Goal: Transaction & Acquisition: Purchase product/service

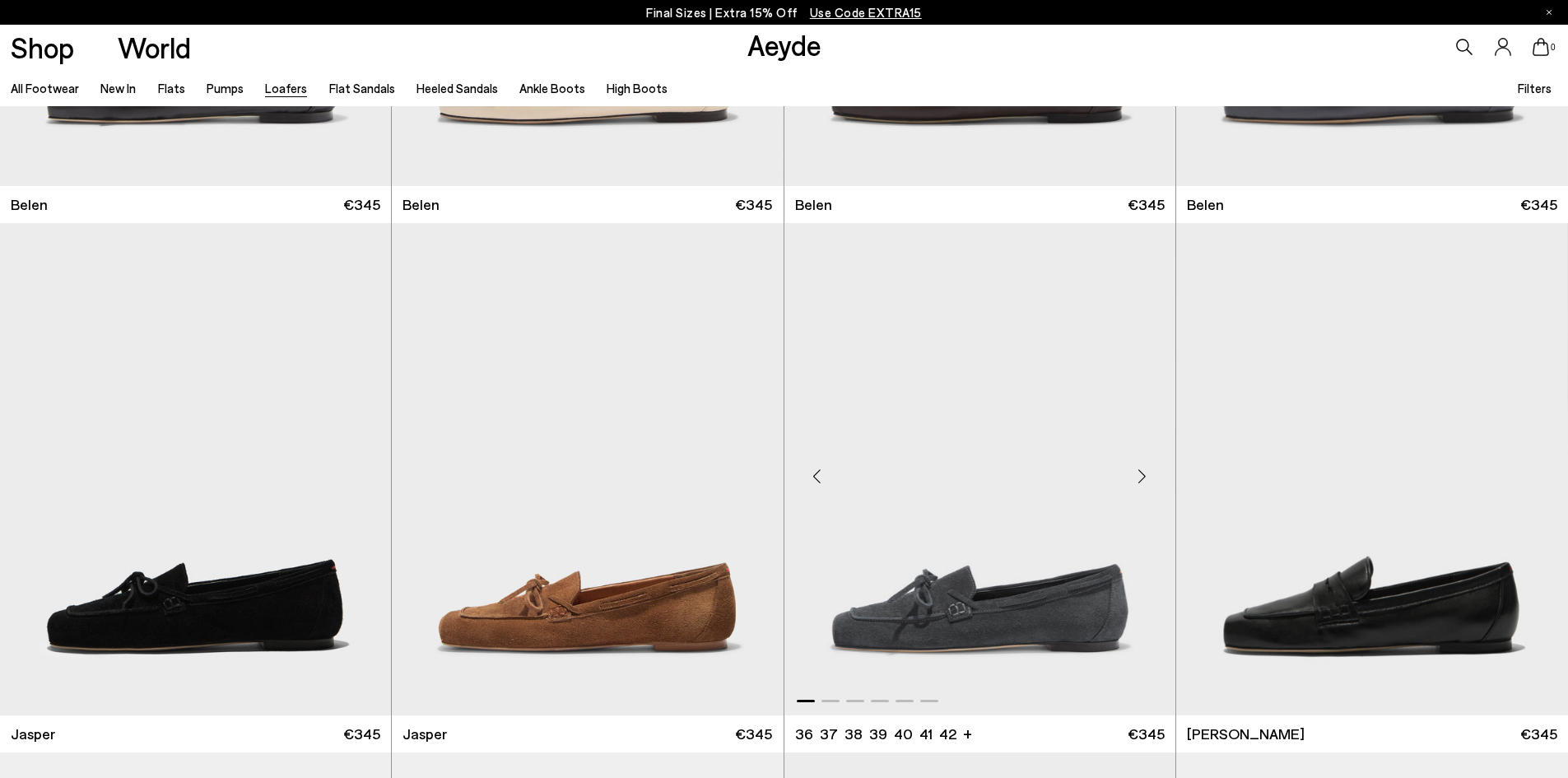
scroll to position [658, 0]
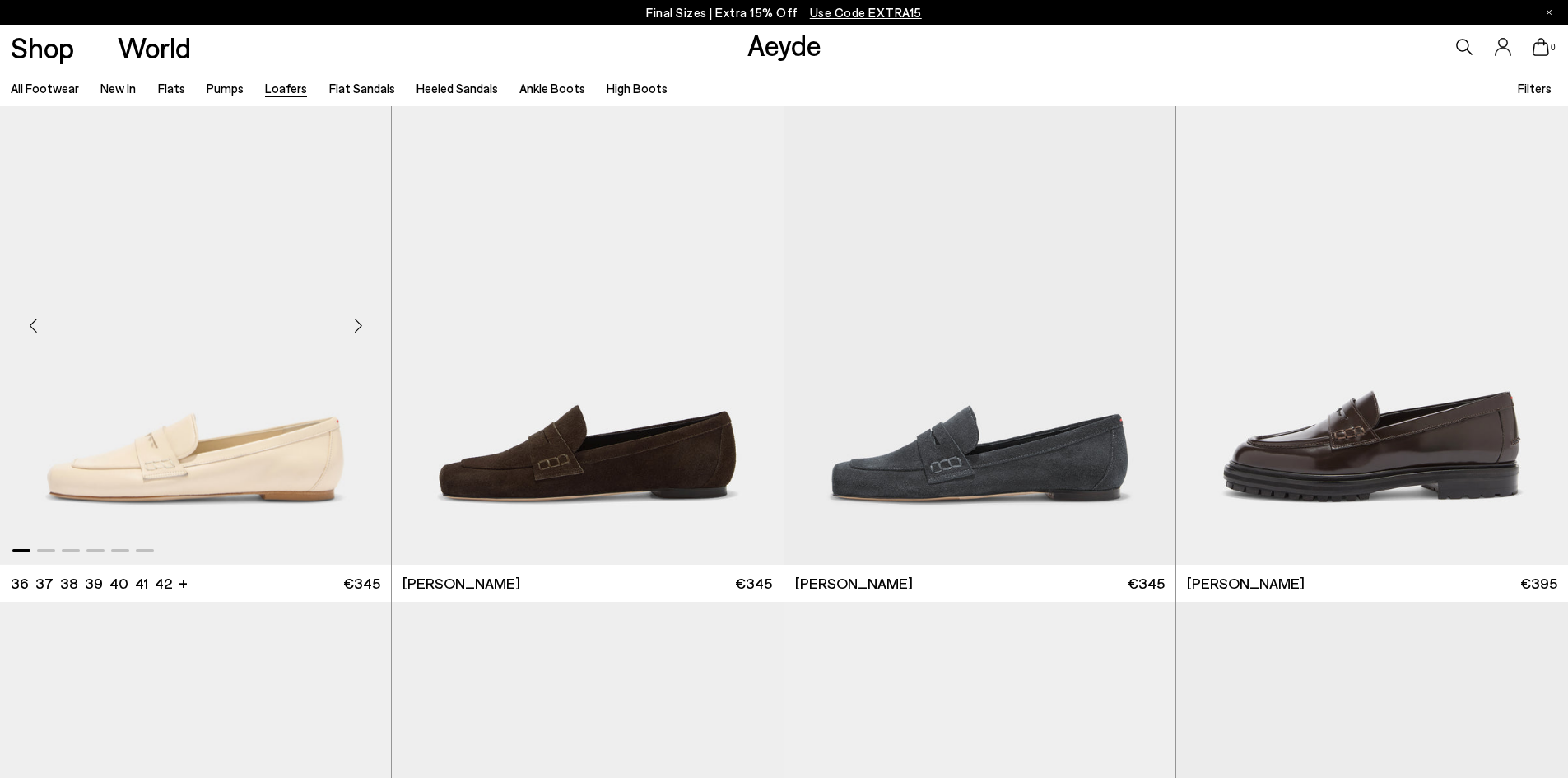
scroll to position [1070, 0]
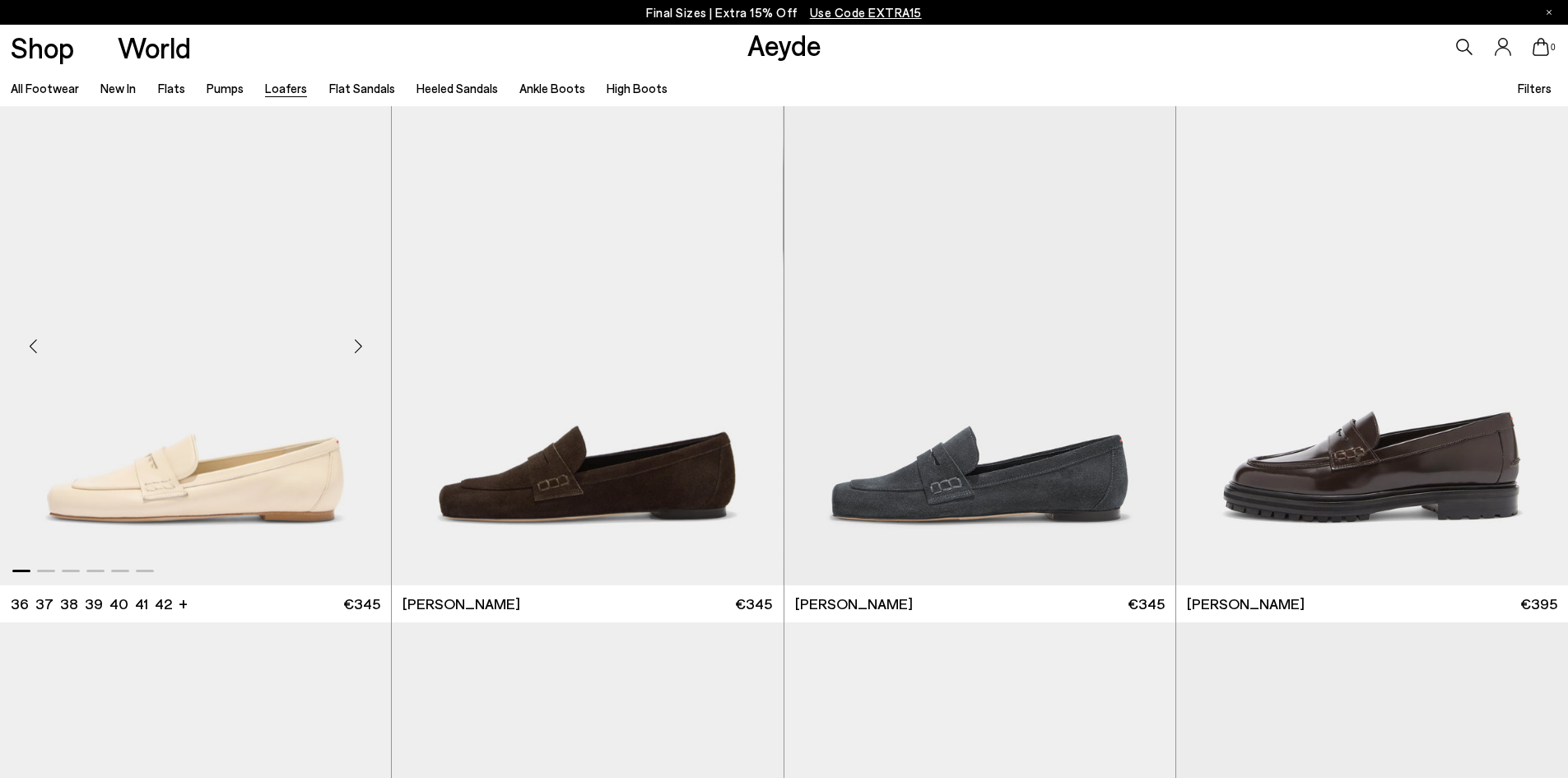
click at [354, 337] on div "Next slide" at bounding box center [358, 346] width 49 height 49
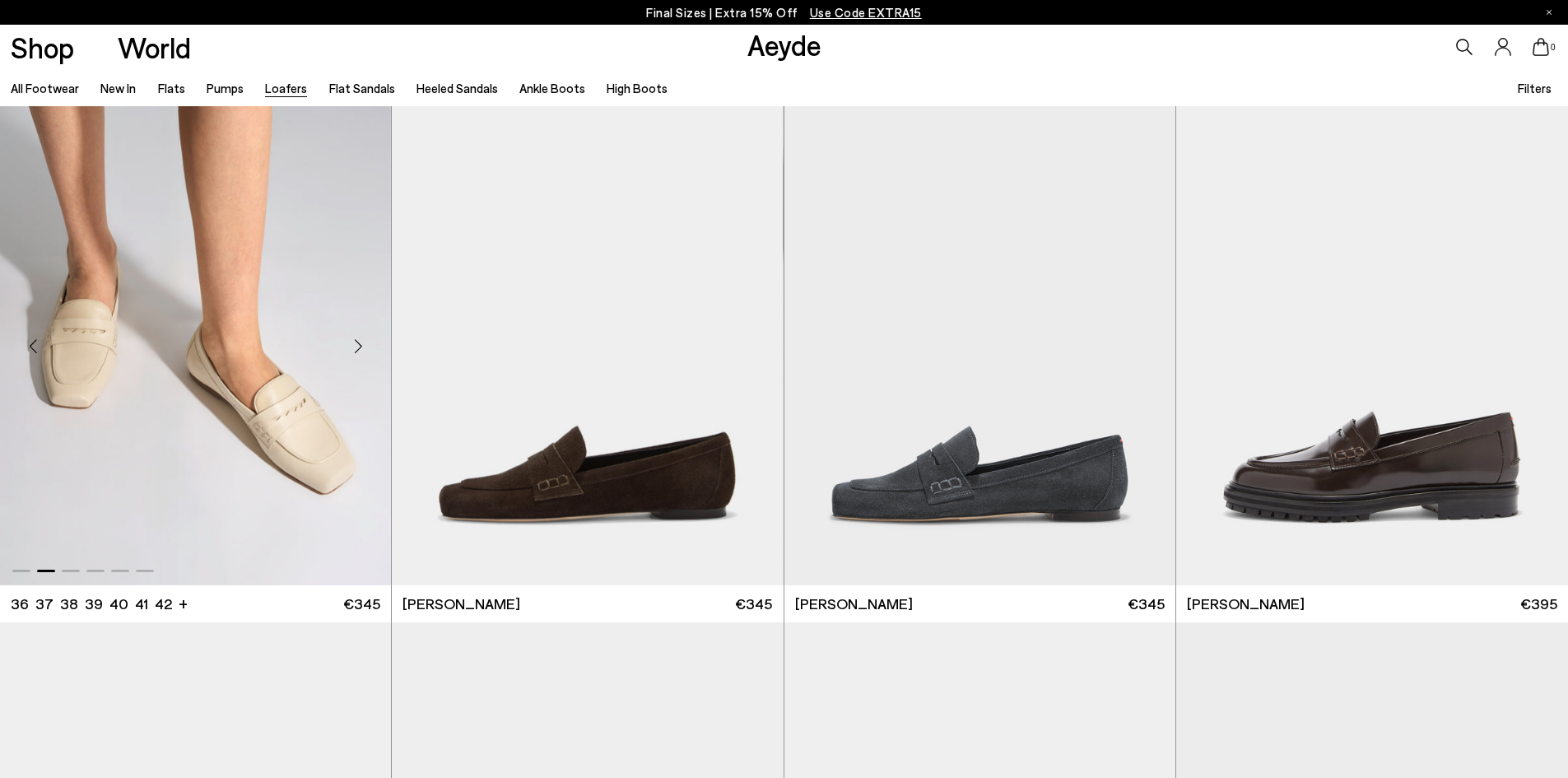
click at [354, 338] on div "Next slide" at bounding box center [358, 346] width 49 height 49
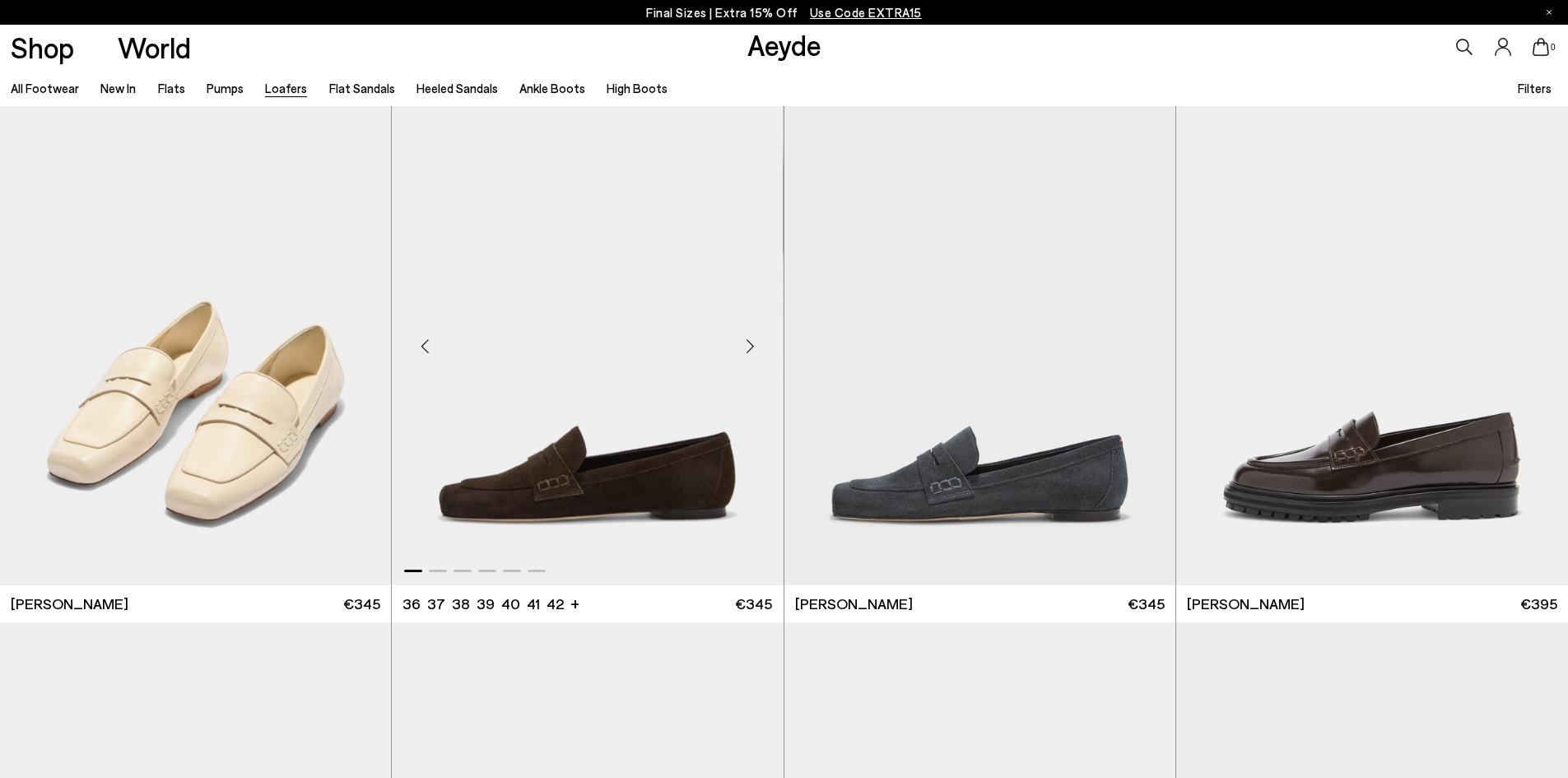
click at [745, 354] on div "Next slide" at bounding box center [751, 346] width 49 height 49
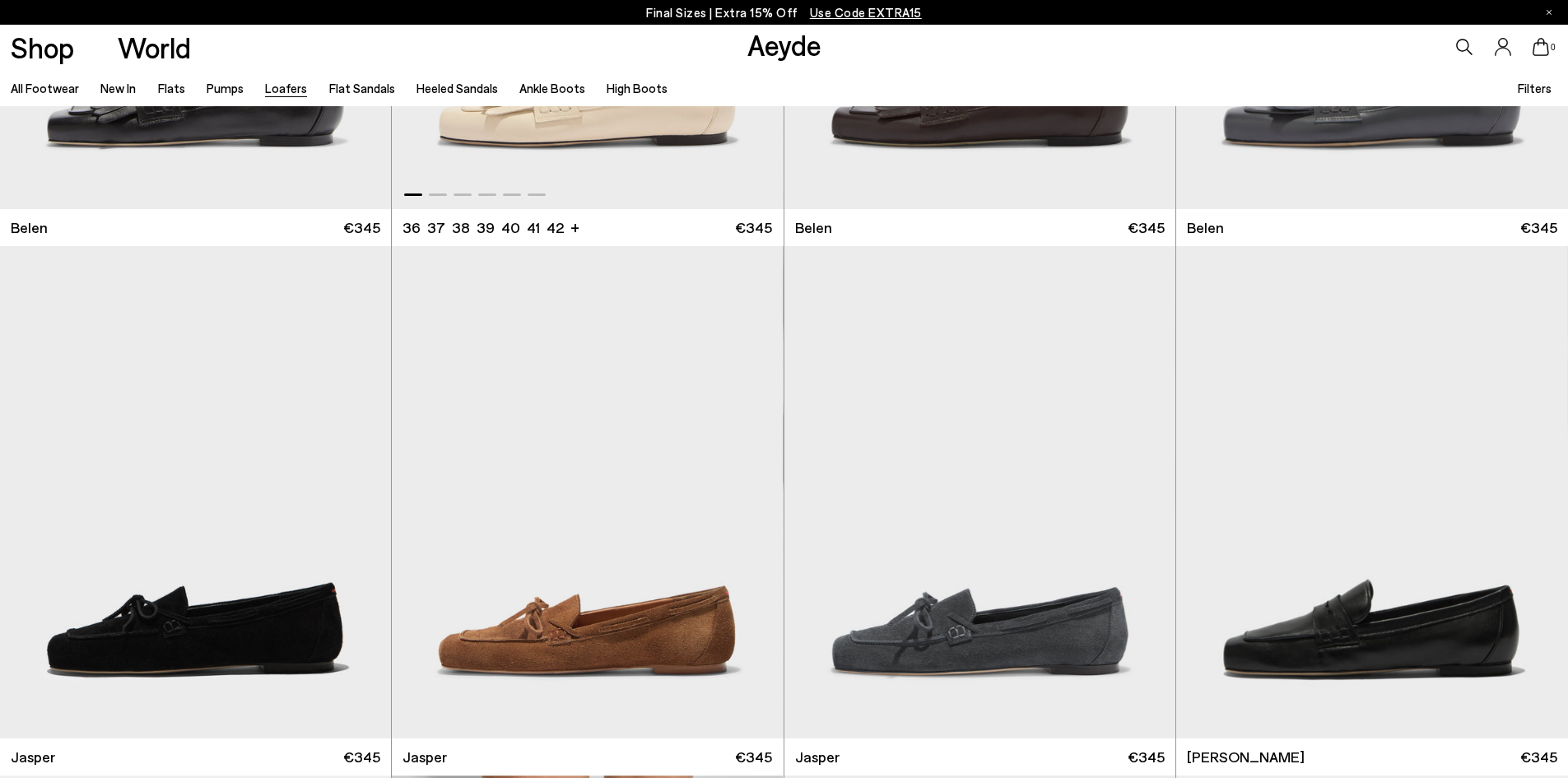
scroll to position [411, 0]
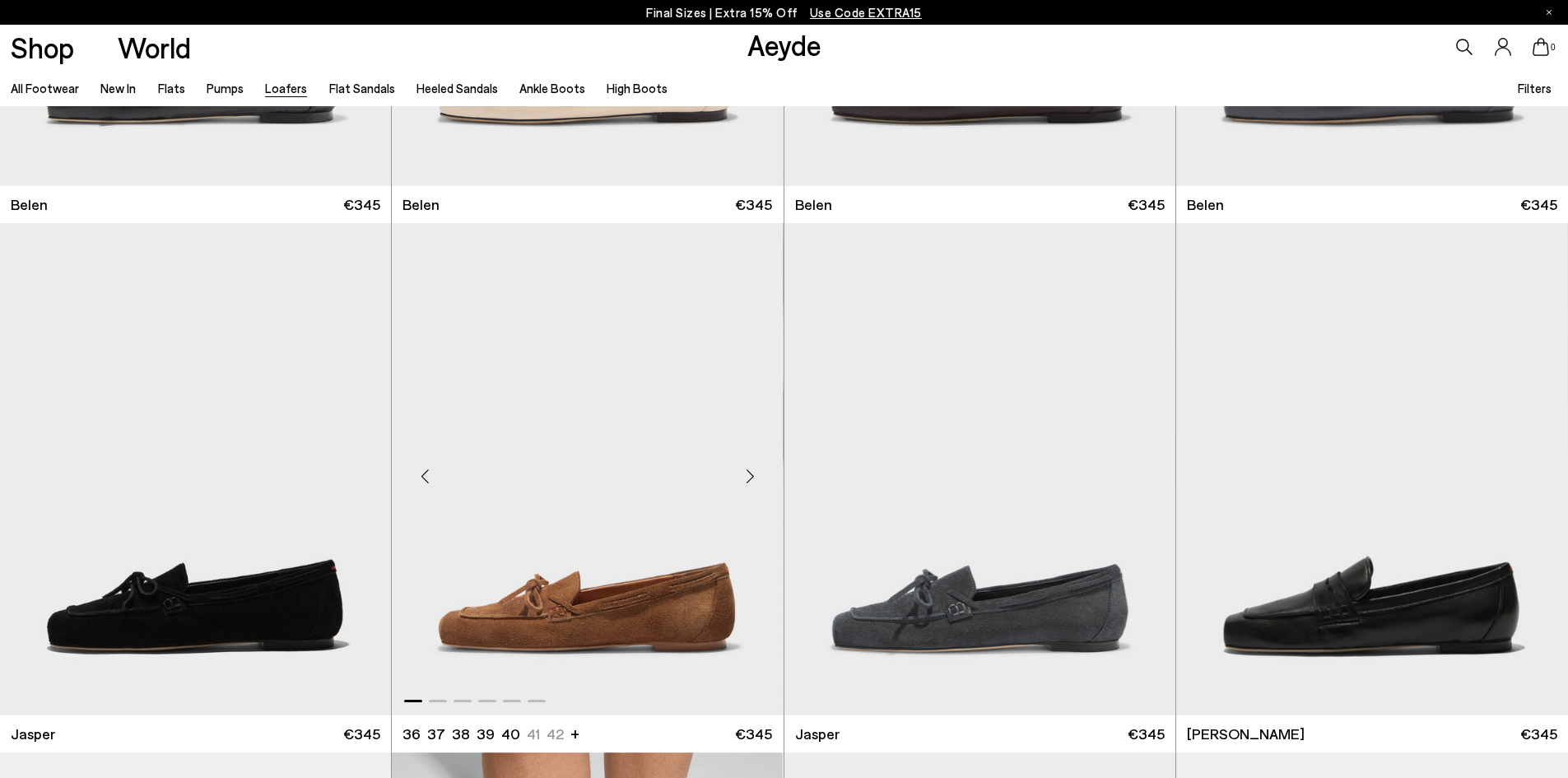
click at [755, 467] on div "Next slide" at bounding box center [751, 476] width 49 height 49
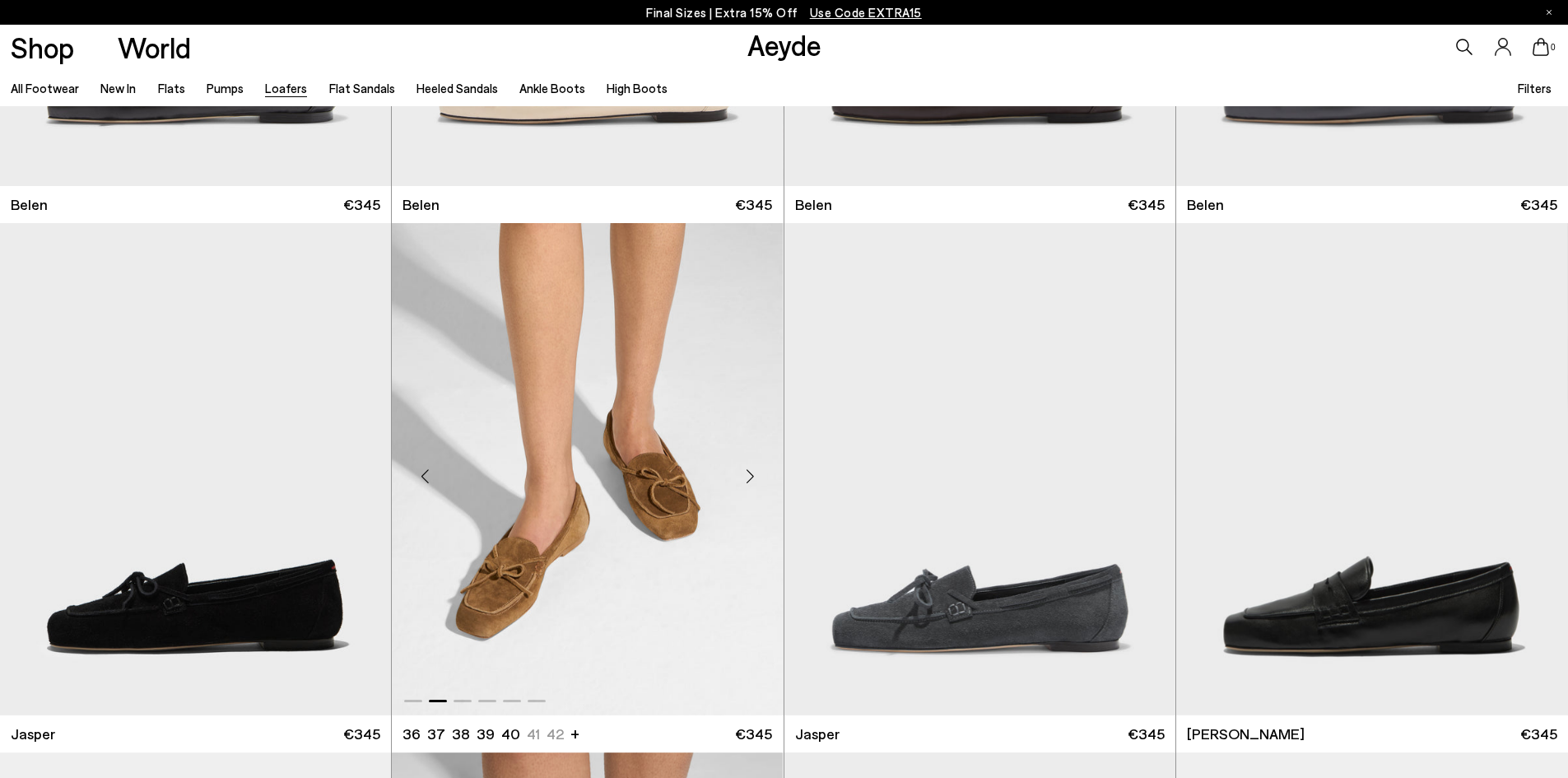
click at [755, 467] on div "Next slide" at bounding box center [751, 476] width 49 height 49
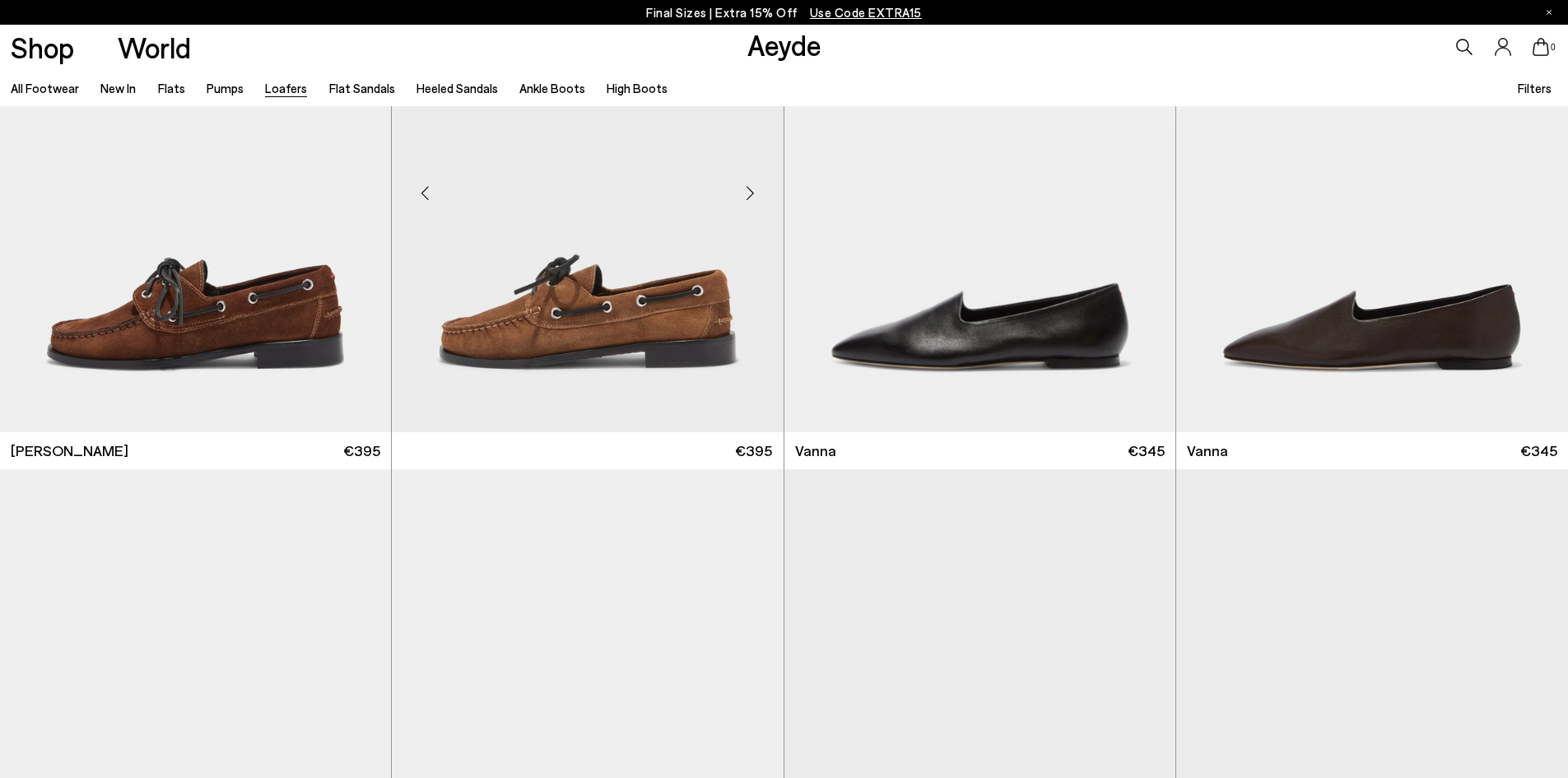
scroll to position [2058, 0]
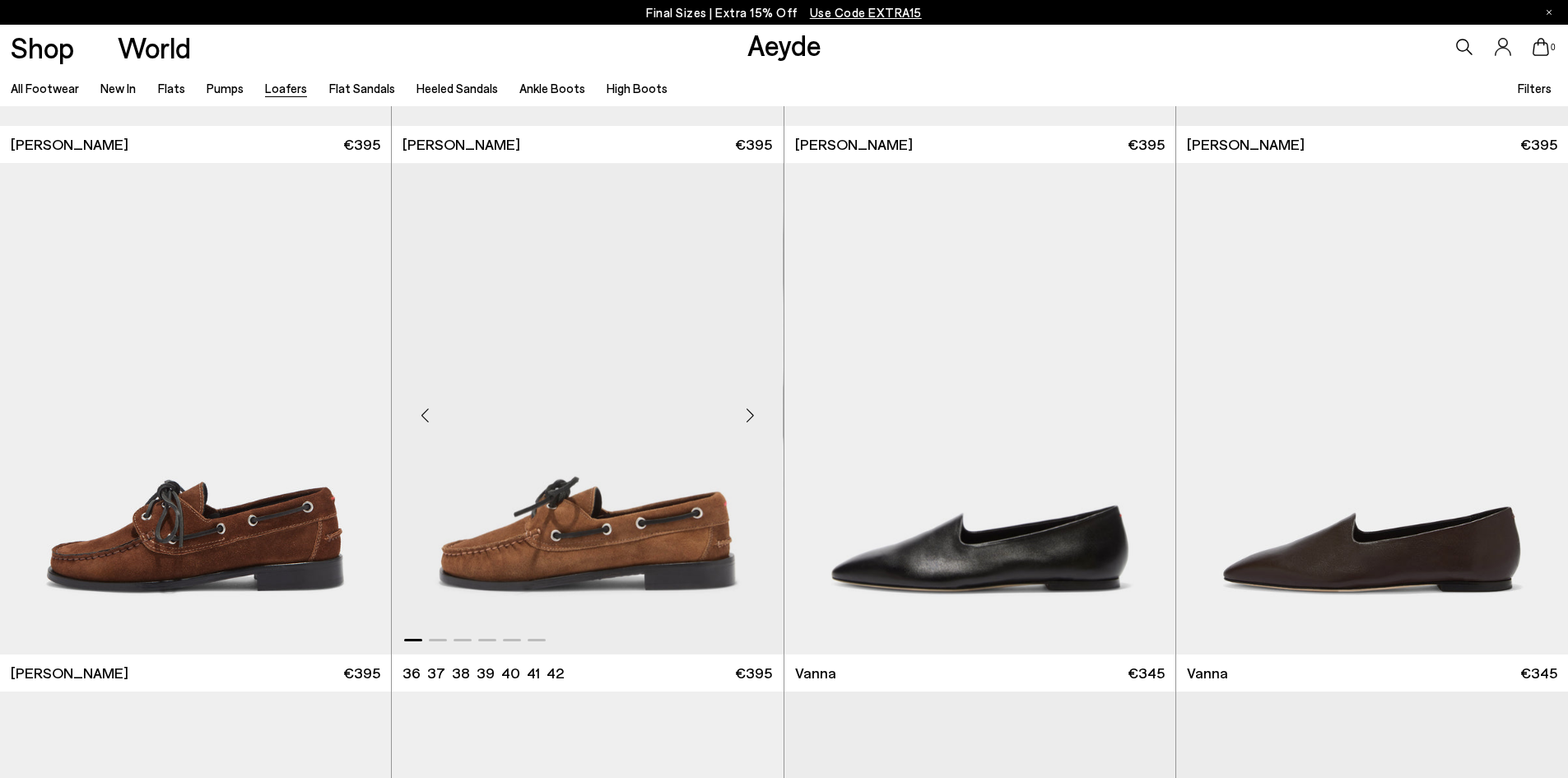
click at [750, 408] on div "Next slide" at bounding box center [751, 415] width 49 height 49
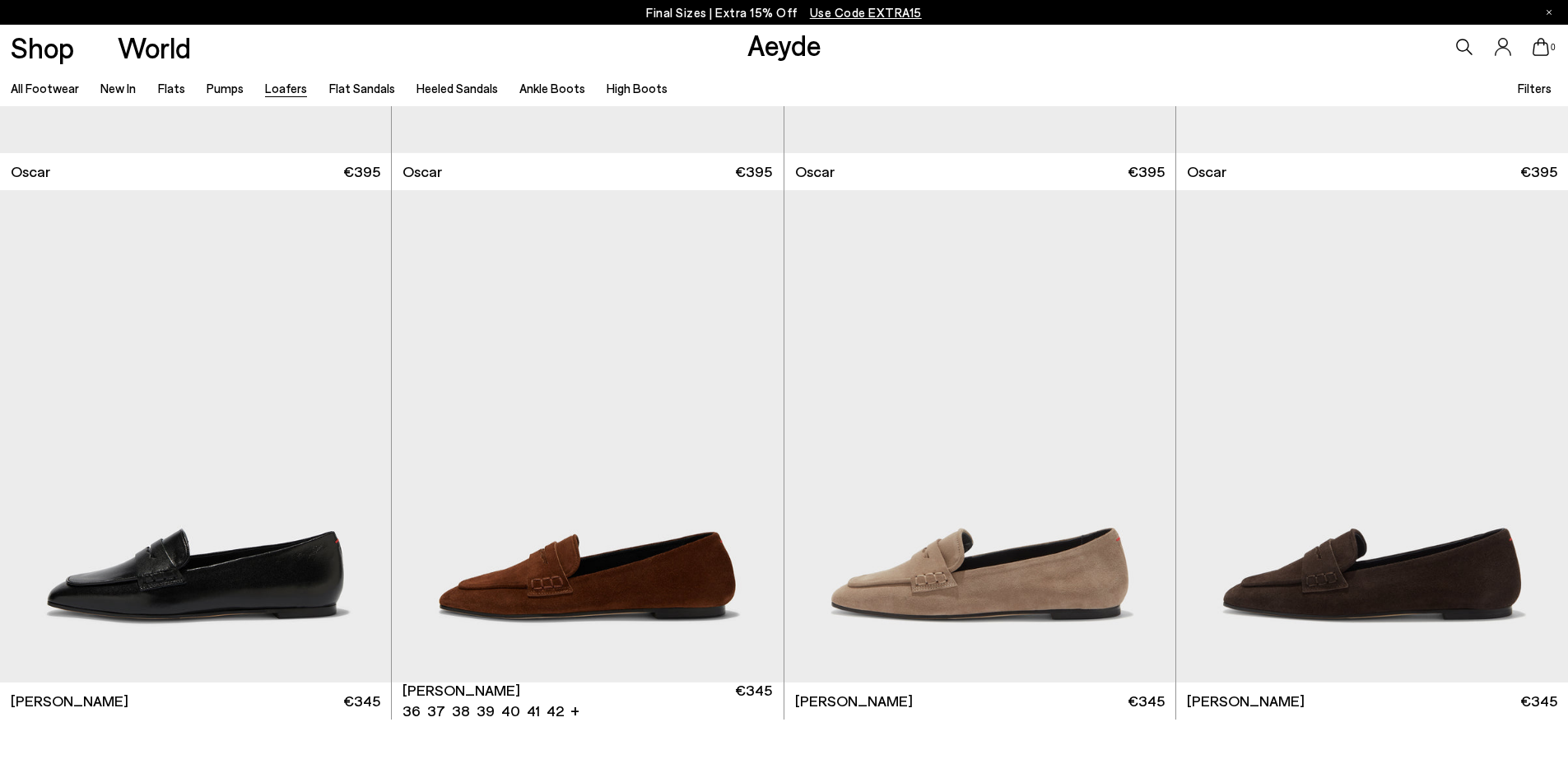
scroll to position [3703, 0]
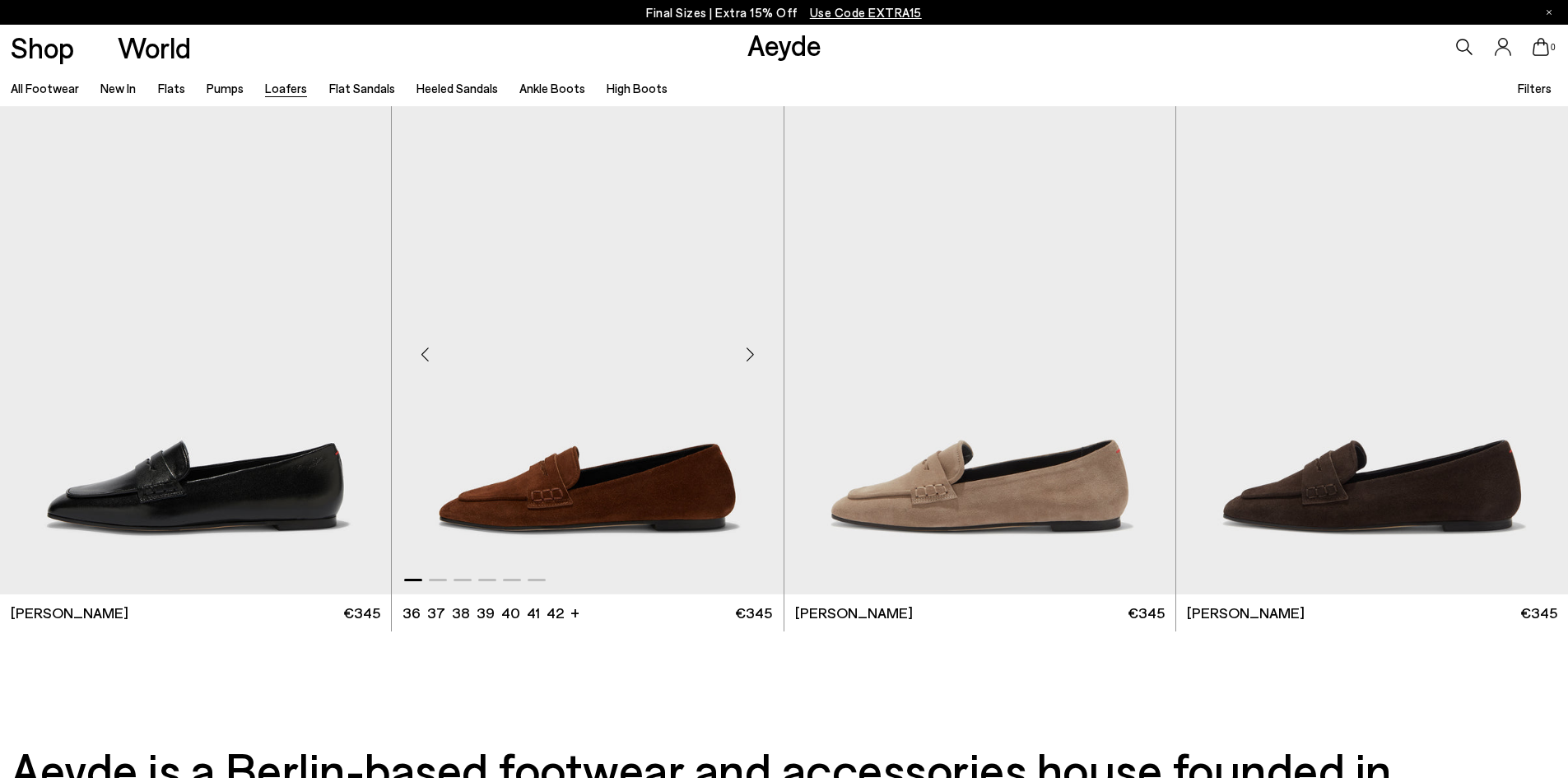
click at [752, 357] on div "Next slide" at bounding box center [751, 354] width 49 height 49
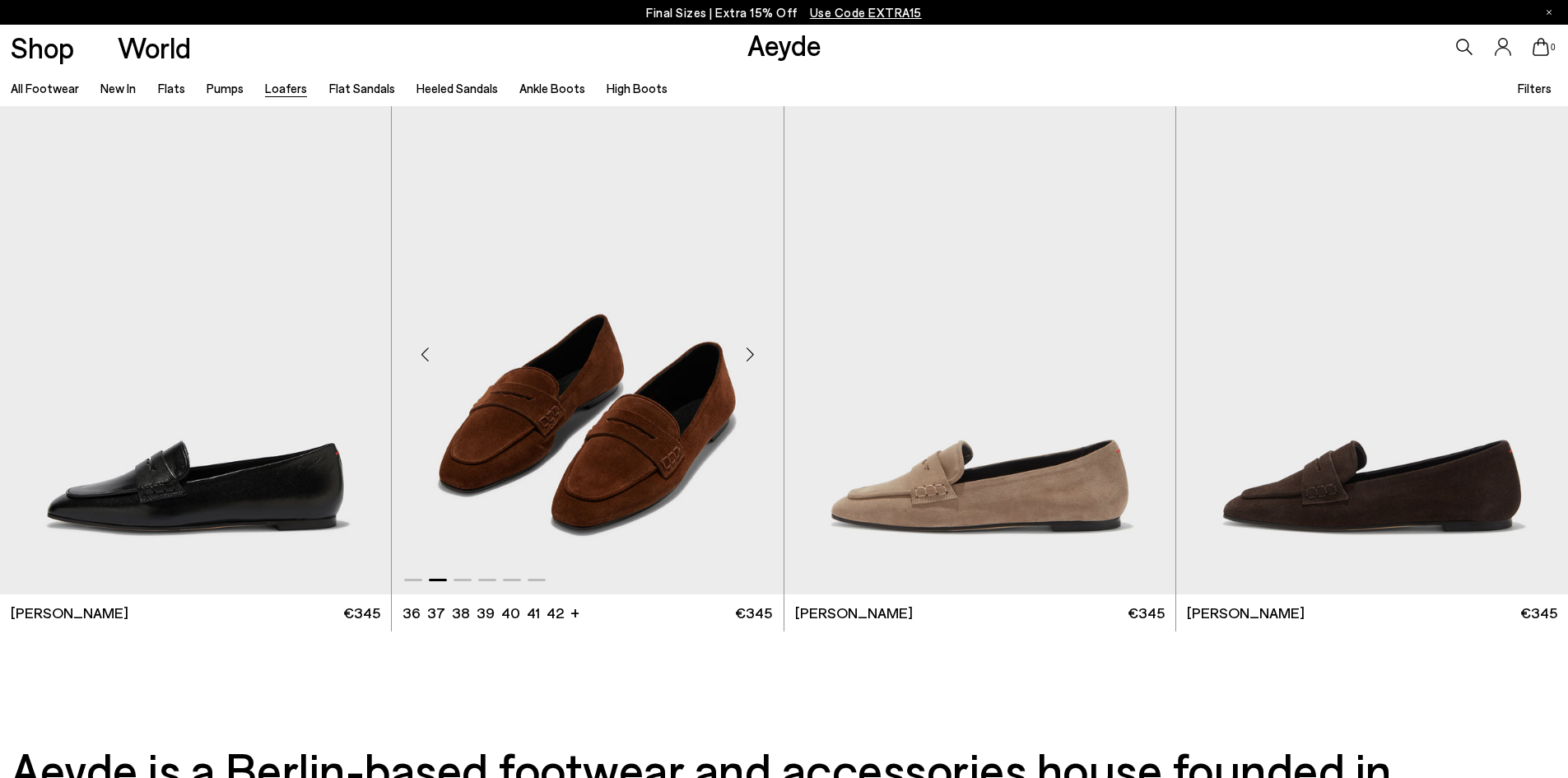
click at [752, 357] on div "Next slide" at bounding box center [751, 354] width 49 height 49
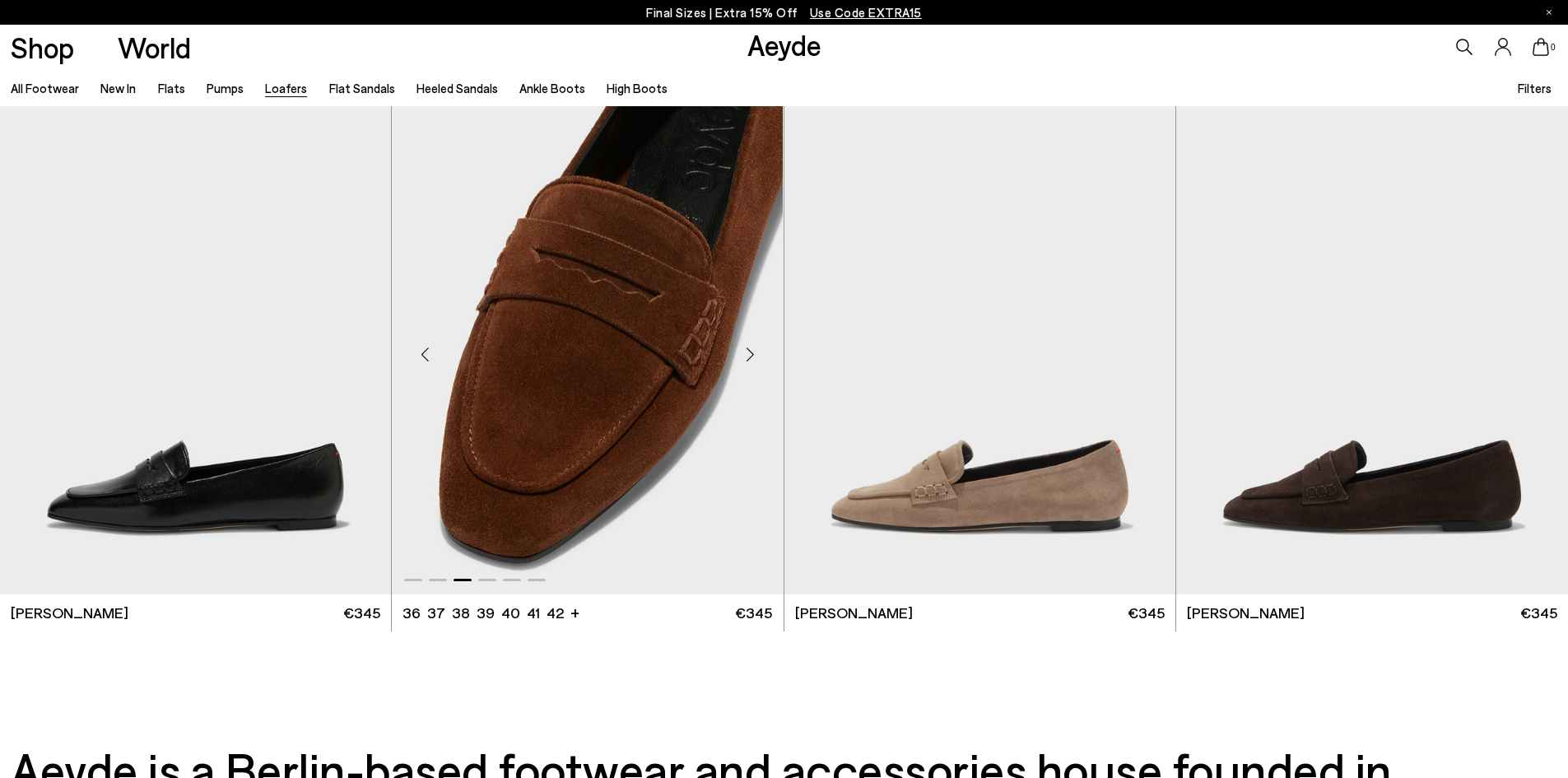
click at [752, 357] on div "Next slide" at bounding box center [751, 354] width 49 height 49
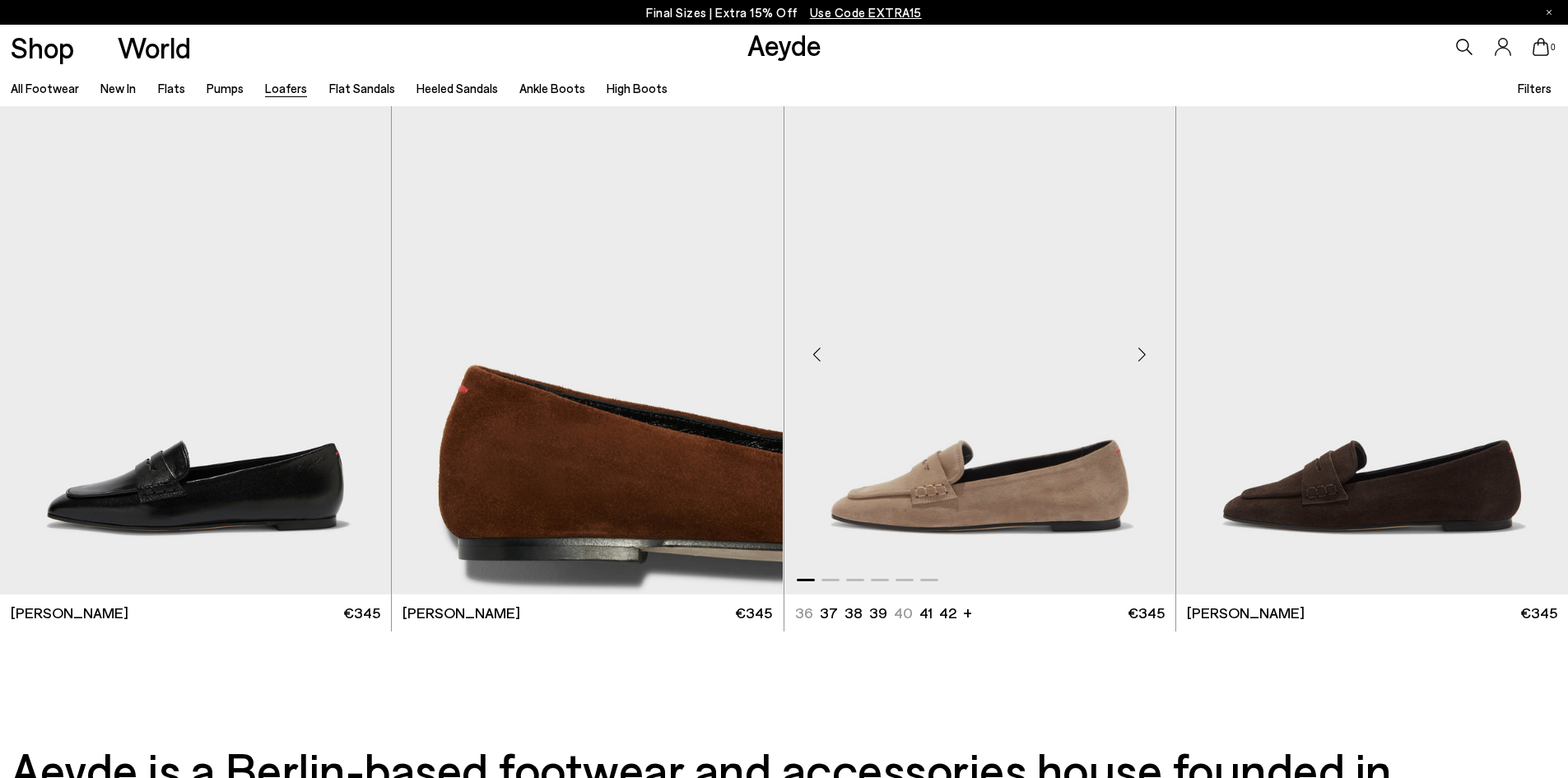
click at [1132, 351] on div "Next slide" at bounding box center [1142, 354] width 49 height 49
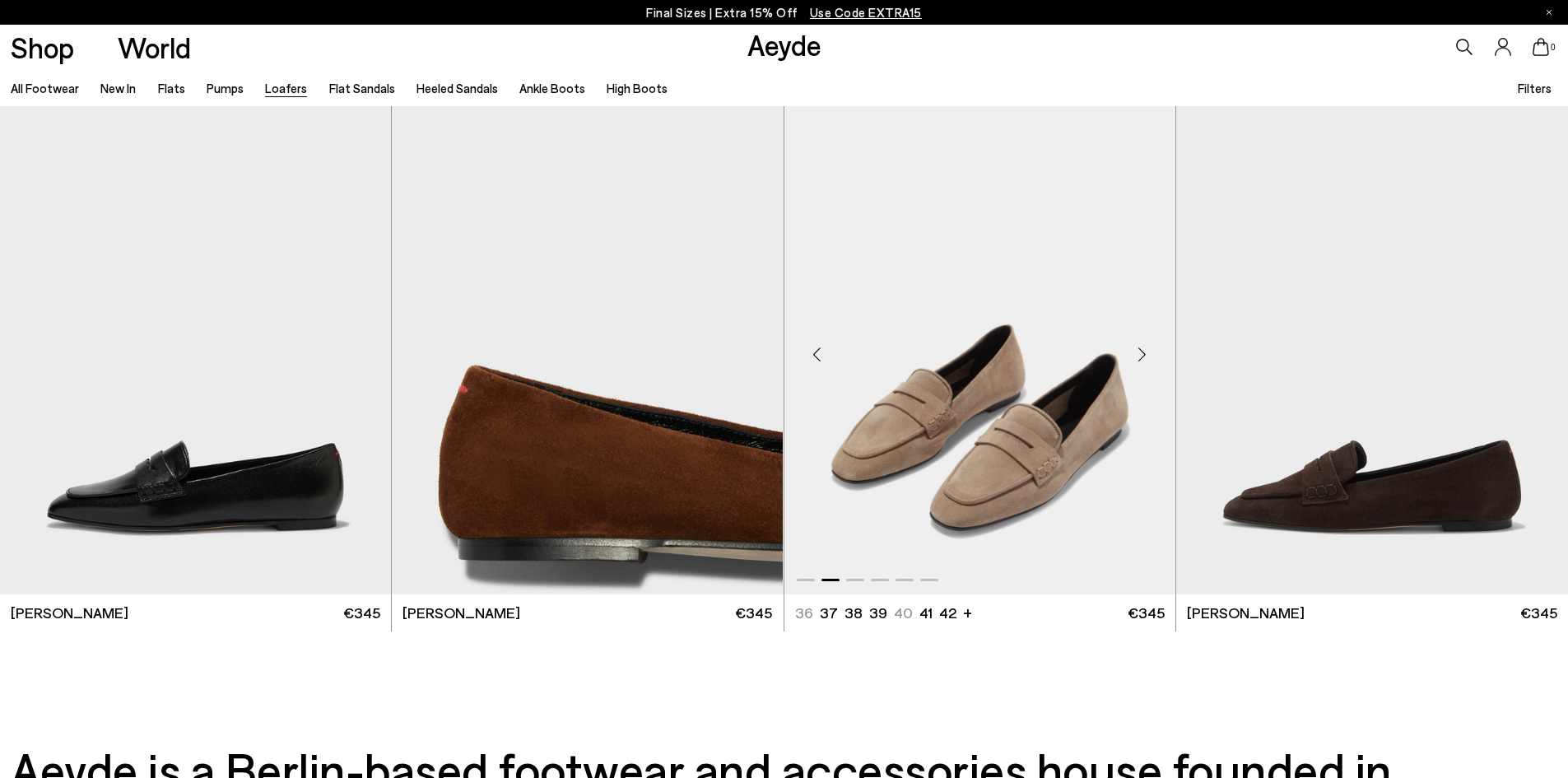
click at [1132, 351] on div "Next slide" at bounding box center [1142, 354] width 49 height 49
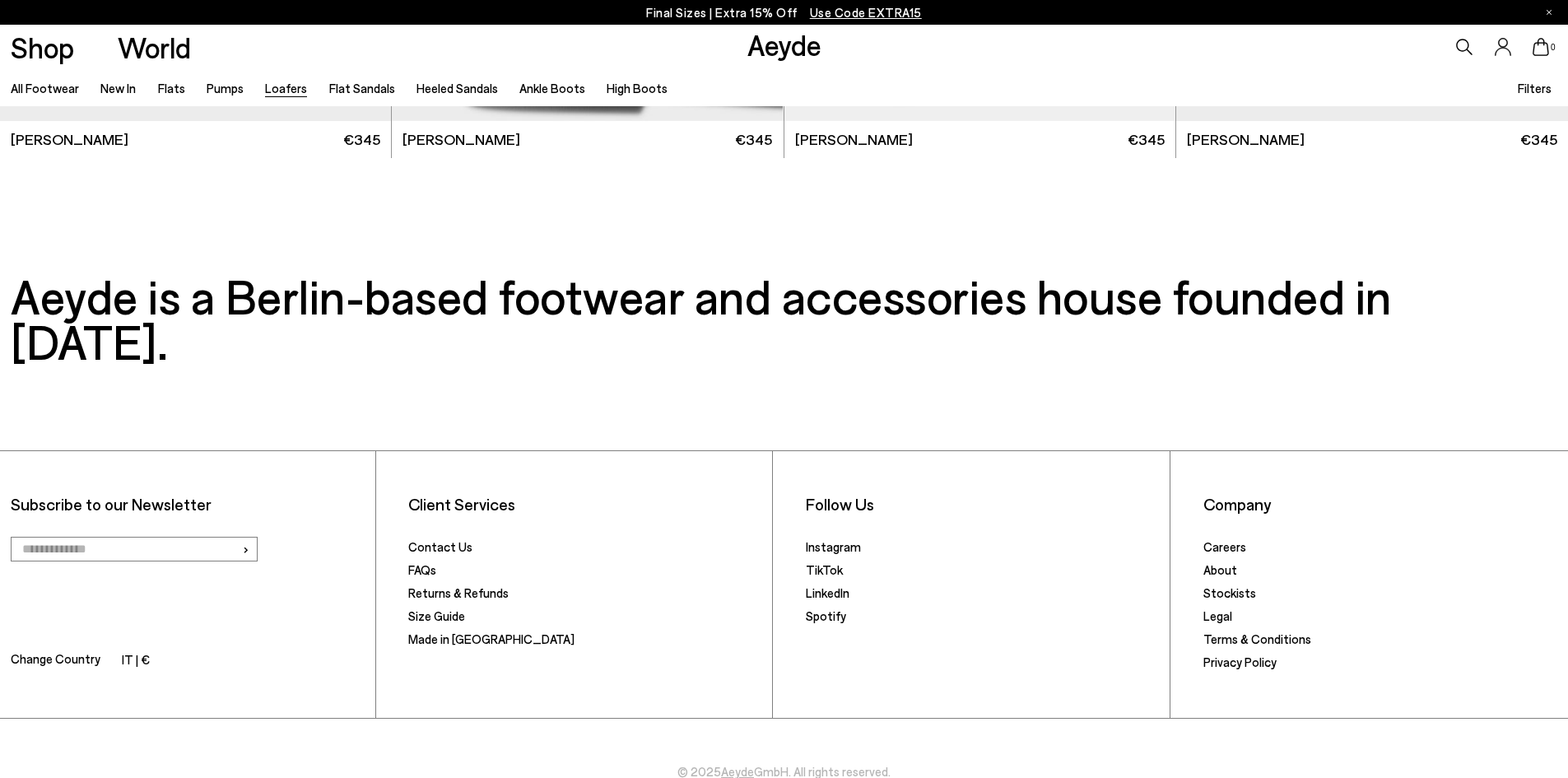
scroll to position [4177, 0]
